Goal: Task Accomplishment & Management: Use online tool/utility

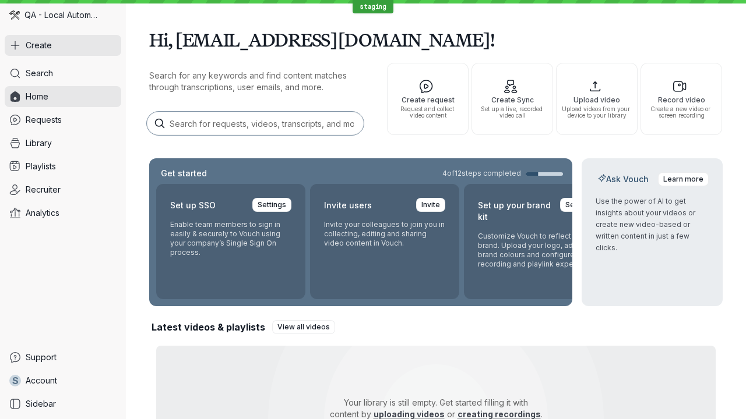
click at [63, 45] on button "Create" at bounding box center [63, 45] width 116 height 21
